Goal: Task Accomplishment & Management: Manage account settings

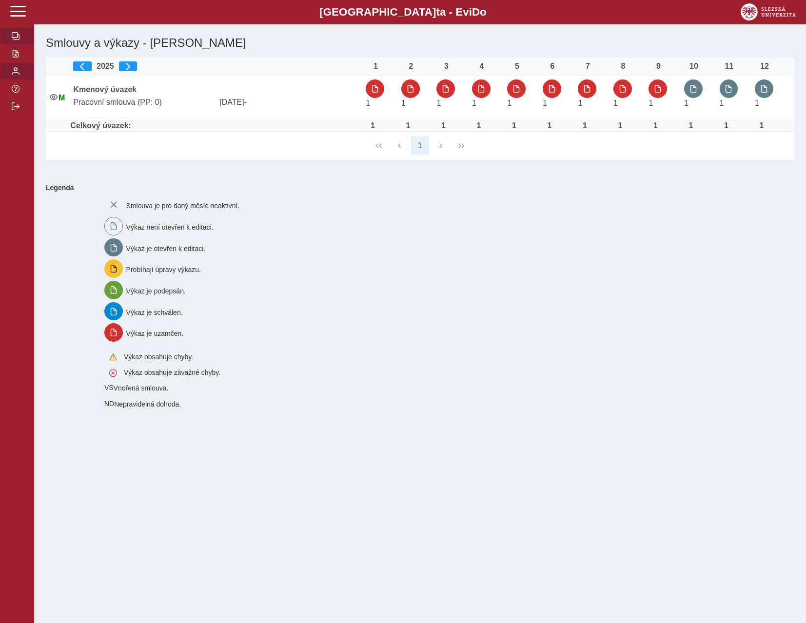
click at [20, 80] on button "button" at bounding box center [17, 71] width 34 height 18
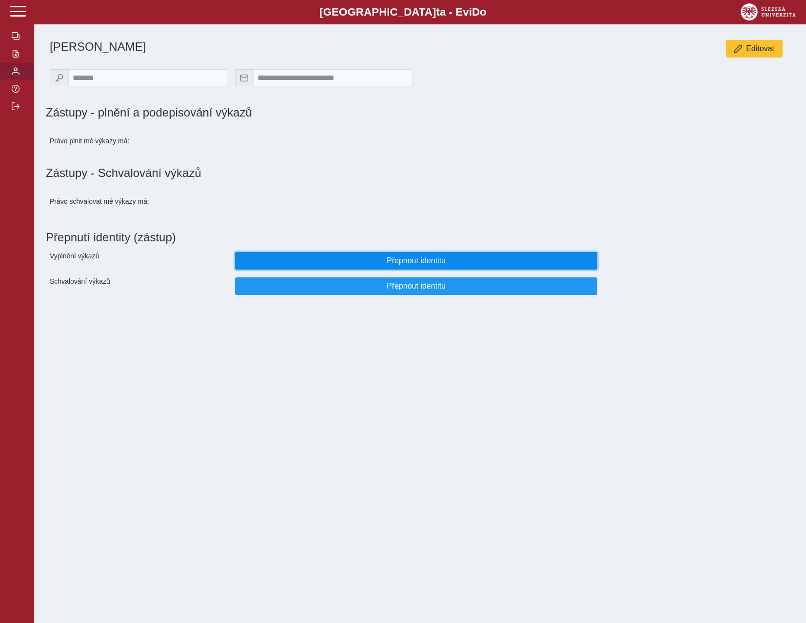
click at [398, 265] on span "Přepnout identitu" at bounding box center [416, 261] width 346 height 9
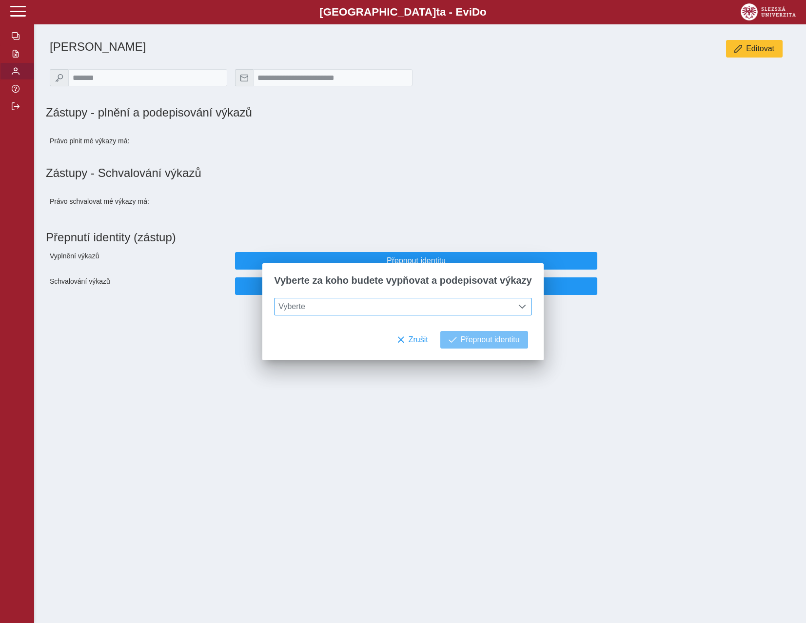
click at [403, 310] on span "Vyberte" at bounding box center [394, 307] width 239 height 17
click at [386, 353] on li "prof. PhDr. [PERSON_NAME] Dr." at bounding box center [403, 354] width 257 height 17
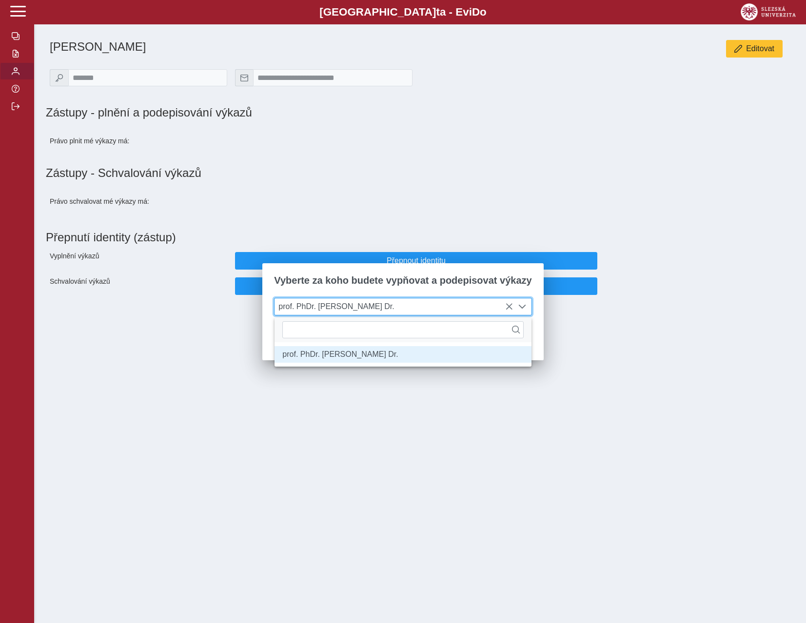
scroll to position [5, 40]
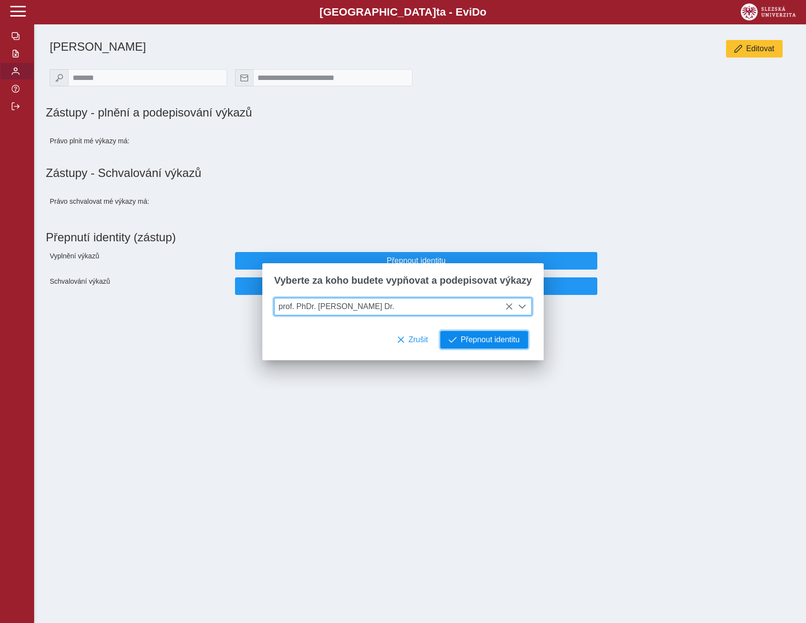
click at [461, 341] on span "Přepnout identitu" at bounding box center [490, 340] width 59 height 9
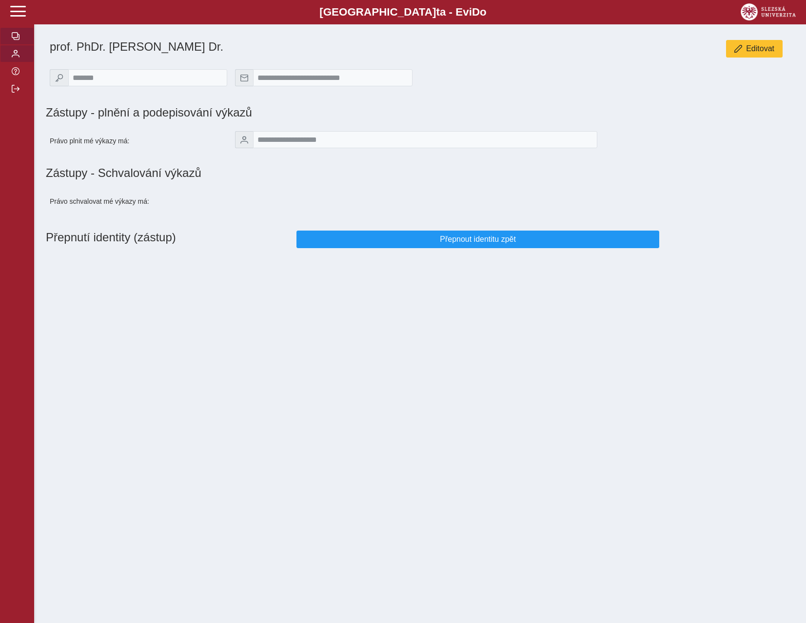
click at [16, 40] on span "button" at bounding box center [16, 36] width 8 height 8
